Goal: Task Accomplishment & Management: Manage account settings

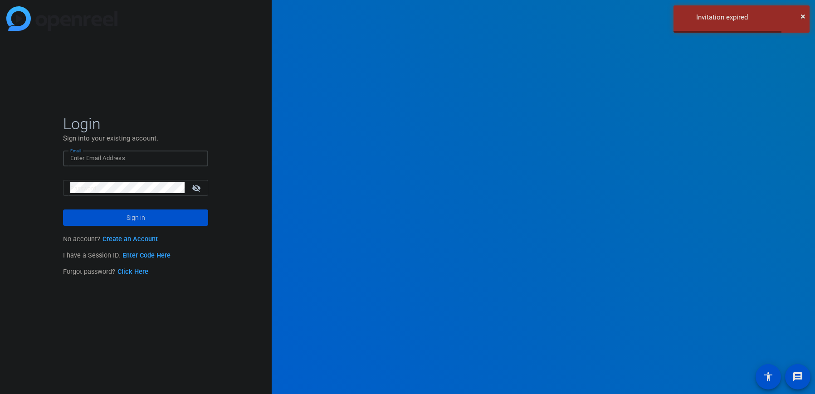
type input "[EMAIL_ADDRESS][DOMAIN_NAME]"
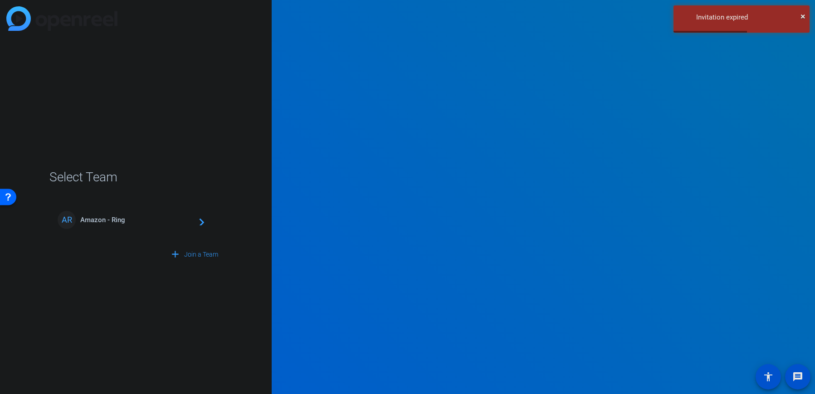
click at [117, 220] on span "Amazon - Ring" at bounding box center [136, 220] width 113 height 8
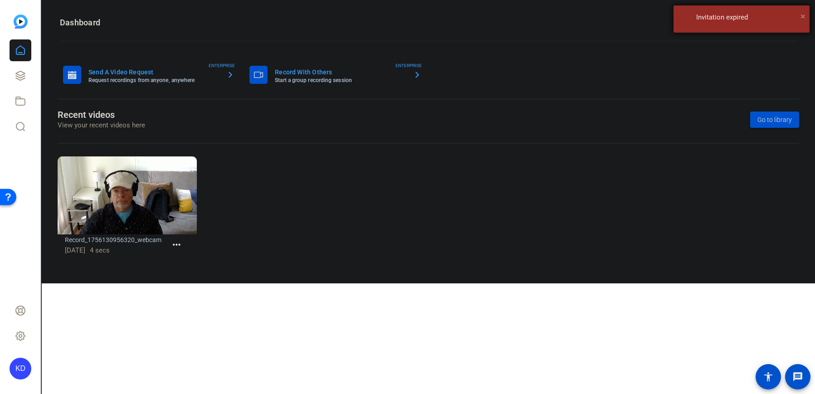
click at [805, 12] on span "×" at bounding box center [803, 16] width 5 height 11
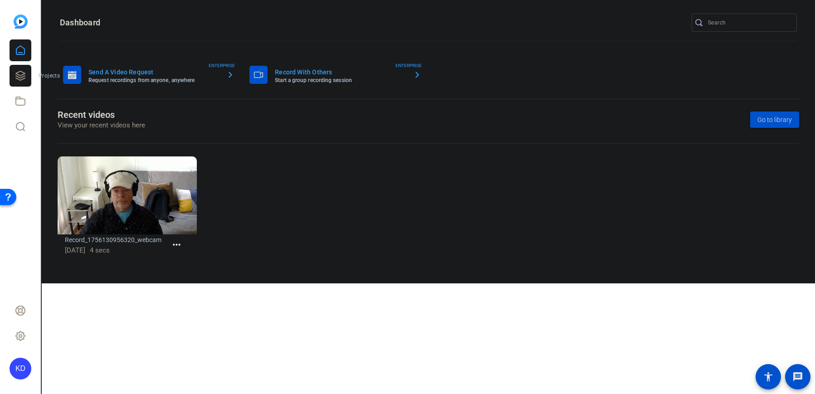
click at [23, 76] on icon at bounding box center [20, 75] width 11 height 11
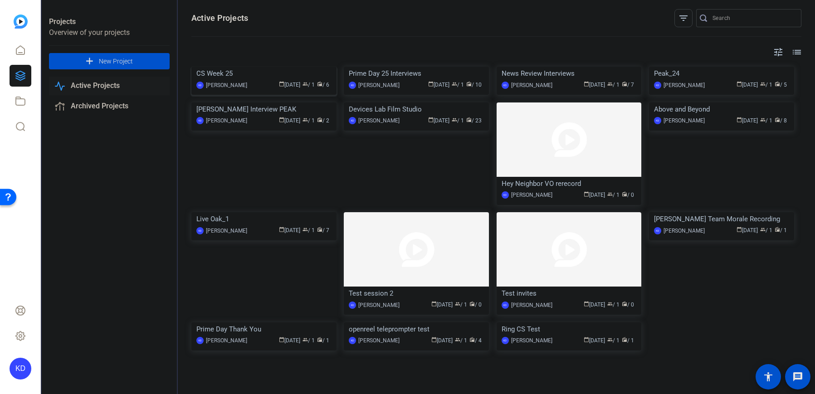
click at [205, 80] on div "CS Week 25" at bounding box center [263, 74] width 135 height 14
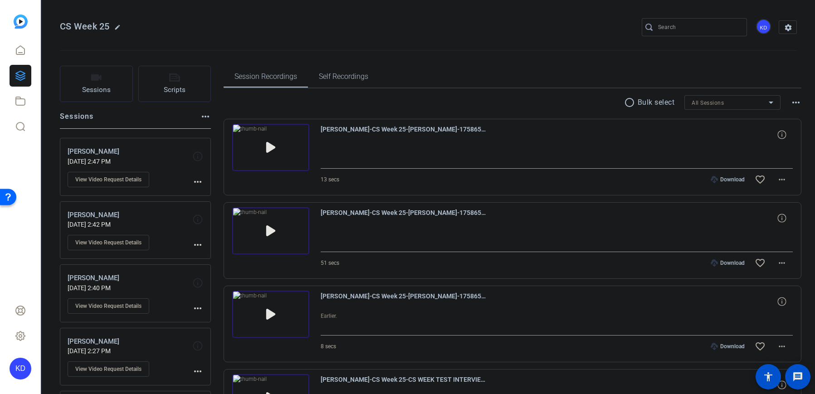
click at [778, 180] on mat-icon "more_horiz" at bounding box center [782, 179] width 11 height 11
click at [738, 291] on span "Delete clip" at bounding box center [753, 289] width 54 height 11
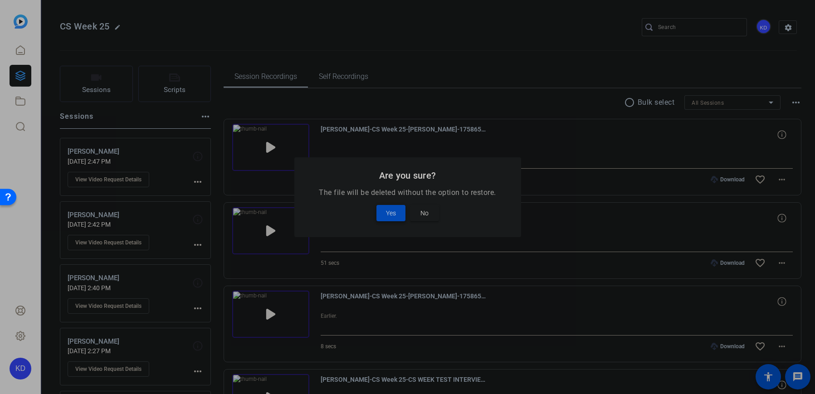
click at [396, 212] on span "Yes" at bounding box center [391, 213] width 10 height 11
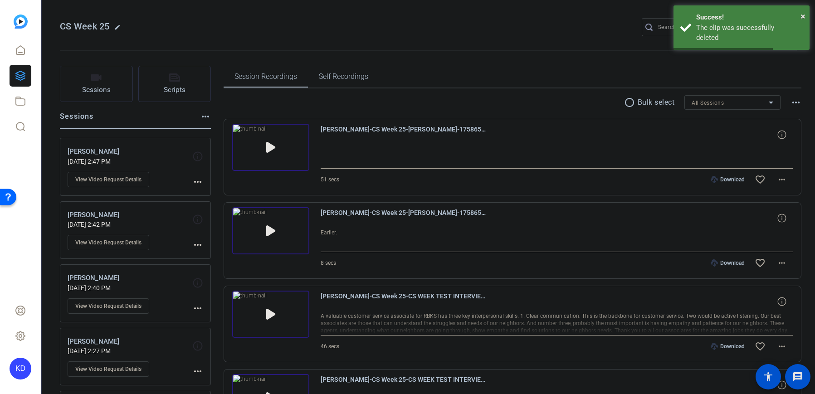
click at [780, 179] on mat-icon "more_horiz" at bounding box center [782, 179] width 11 height 11
click at [741, 288] on span "Delete clip" at bounding box center [753, 289] width 54 height 11
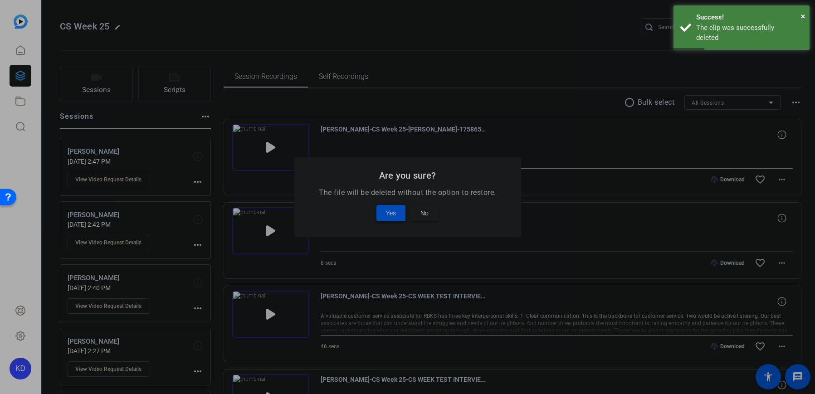
click at [396, 210] on button "Yes" at bounding box center [390, 213] width 29 height 16
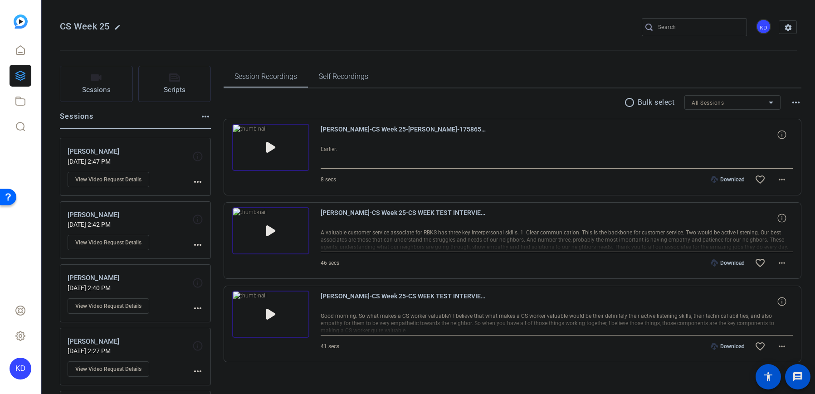
click at [779, 180] on mat-icon "more_horiz" at bounding box center [782, 179] width 11 height 11
click at [751, 288] on span "Delete clip" at bounding box center [753, 289] width 54 height 11
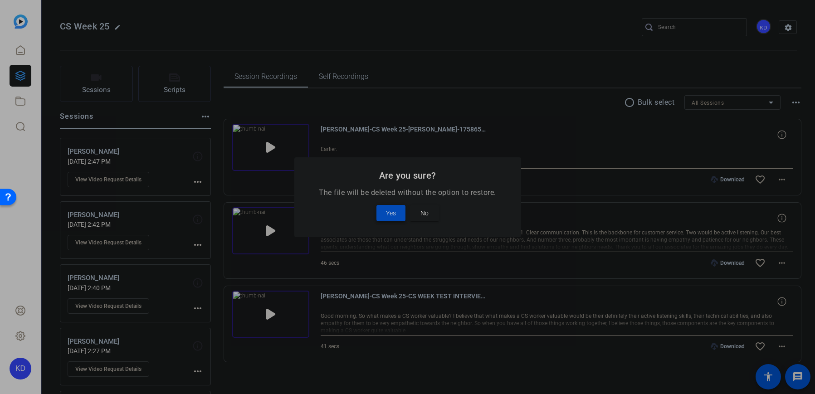
click at [397, 210] on span at bounding box center [390, 213] width 29 height 22
